Goal: Find contact information: Find contact information

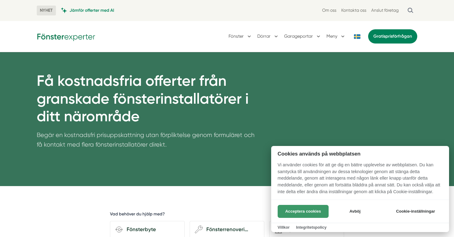
click at [302, 210] on button "Acceptera cookies" at bounding box center [302, 211] width 51 height 13
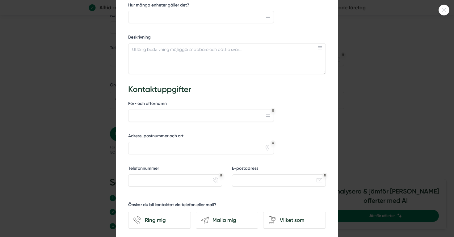
scroll to position [303, 0]
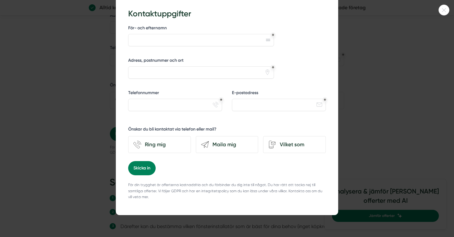
click at [395, 107] on div at bounding box center [227, 118] width 454 height 237
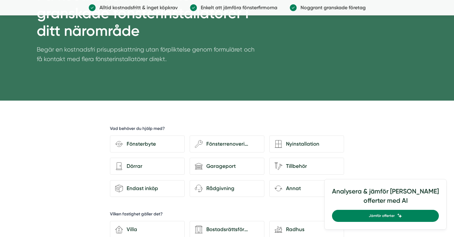
scroll to position [0, 0]
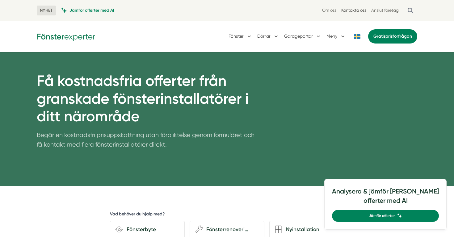
click at [358, 8] on link "Kontakta oss" at bounding box center [353, 10] width 25 height 6
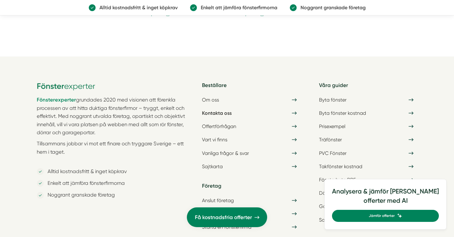
scroll to position [1650, 0]
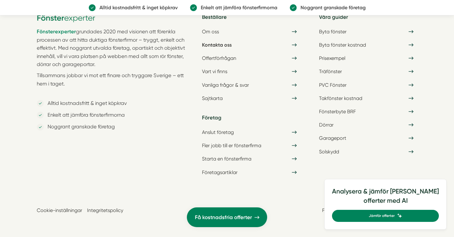
click at [98, 211] on link "Integritetspolicy" at bounding box center [105, 210] width 36 height 6
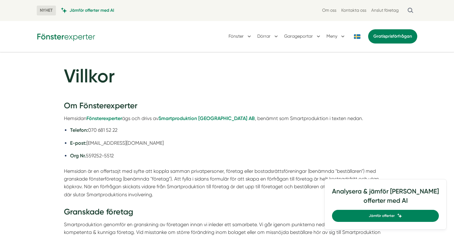
drag, startPoint x: 162, startPoint y: 118, endPoint x: 227, endPoint y: 119, distance: 65.1
click at [227, 119] on div "Hemsidan Fönsterexperter ägs och drivs av Smartproduktion Sverige AB , benämnt …" at bounding box center [227, 118] width 326 height 8
copy div "Smartproduktion [GEOGRAPHIC_DATA] AB"
